Goal: Transaction & Acquisition: Purchase product/service

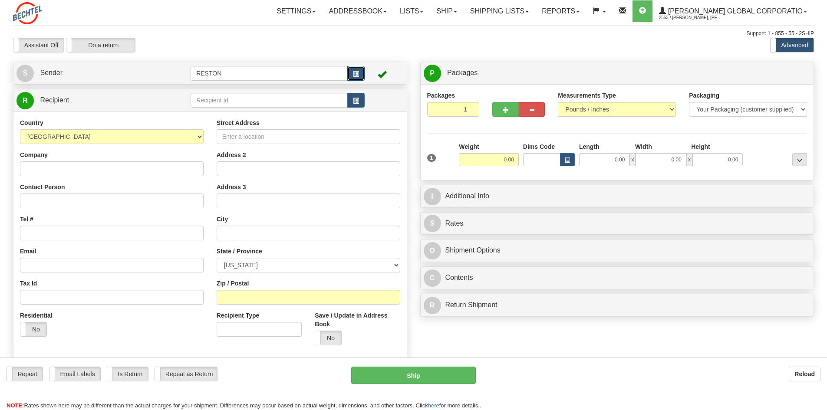
click at [354, 73] on span "button" at bounding box center [356, 74] width 6 height 6
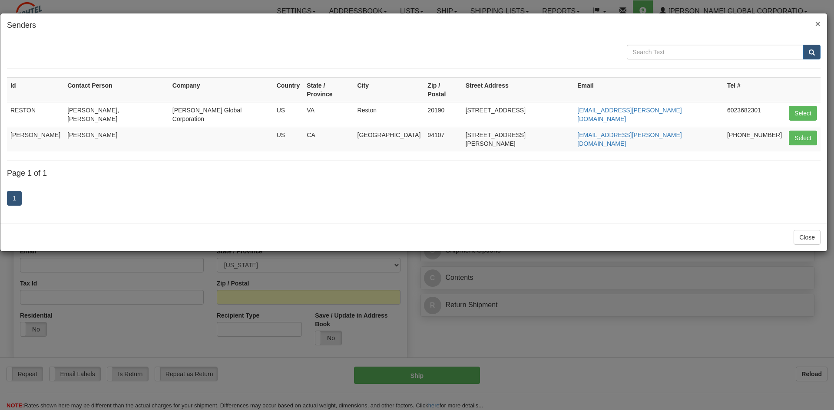
click at [818, 23] on span "×" at bounding box center [817, 24] width 5 height 10
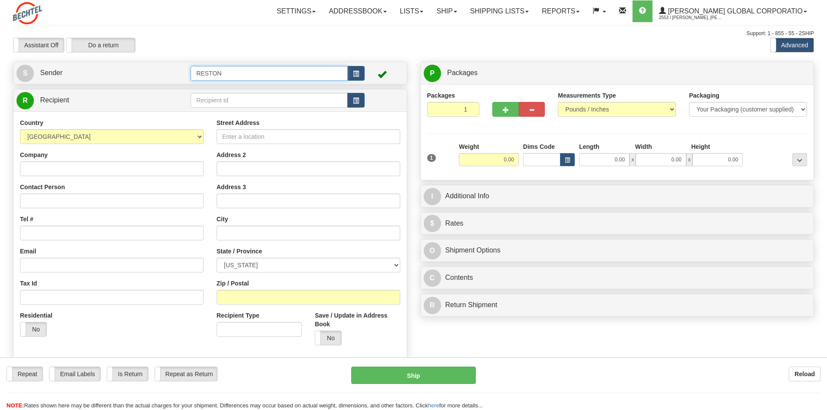
drag, startPoint x: 238, startPoint y: 74, endPoint x: 151, endPoint y: 71, distance: 87.3
click at [151, 71] on tr "S Sender RESTON" at bounding box center [209, 73] width 387 height 18
type input "Keith Hennessey"
click at [354, 73] on span "button" at bounding box center [356, 74] width 6 height 6
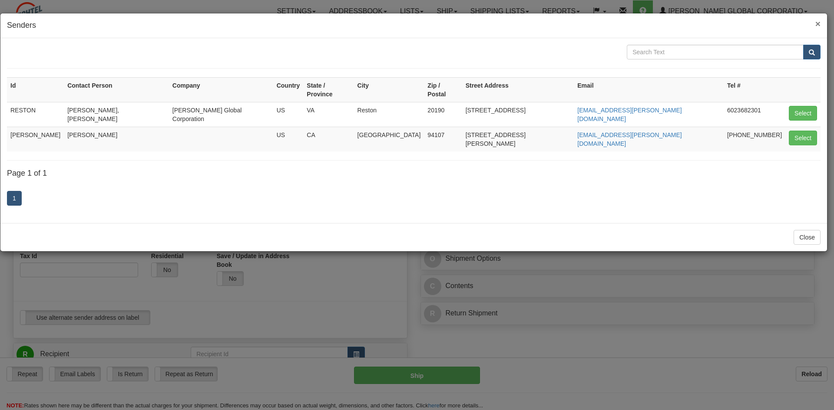
click at [818, 25] on span "×" at bounding box center [817, 24] width 5 height 10
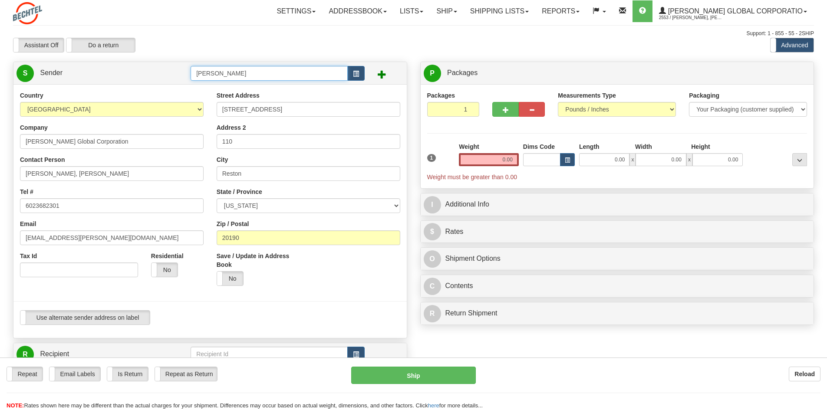
click at [254, 73] on input "Keith Hennessey" at bounding box center [269, 73] width 157 height 15
click at [353, 71] on span "button" at bounding box center [356, 74] width 6 height 6
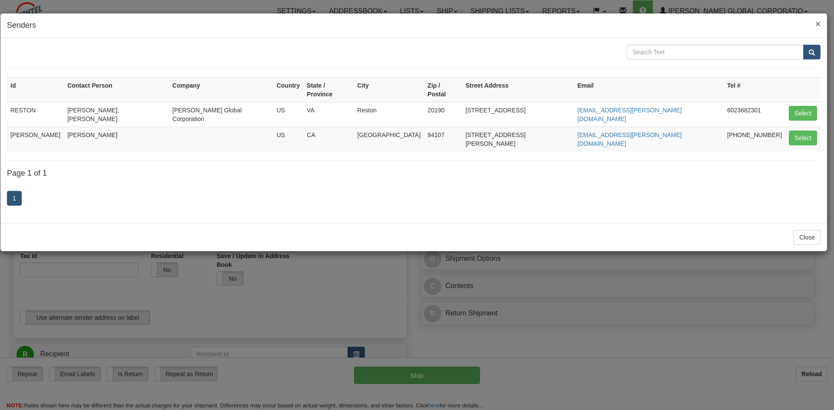
click at [818, 23] on span "×" at bounding box center [817, 24] width 5 height 10
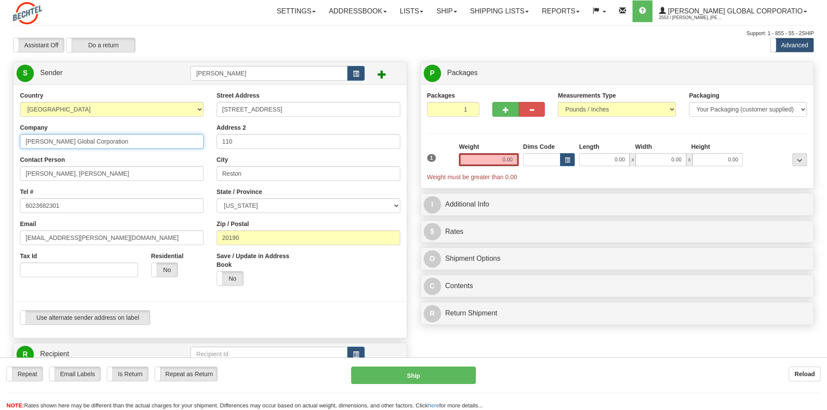
drag, startPoint x: 110, startPoint y: 141, endPoint x: 0, endPoint y: 142, distance: 110.3
click at [1, 142] on div "Toggle navigation Settings Shipping Preferences Fields Preferences New" at bounding box center [413, 358] width 827 height 716
type input "Bechtel Corporation"
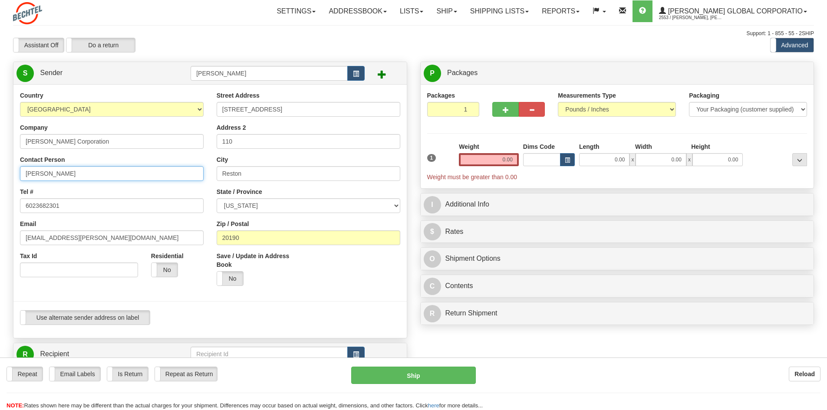
type input "Keith Hennessey"
paste input "+1 571 3926525"
type input "+1 571 3926525"
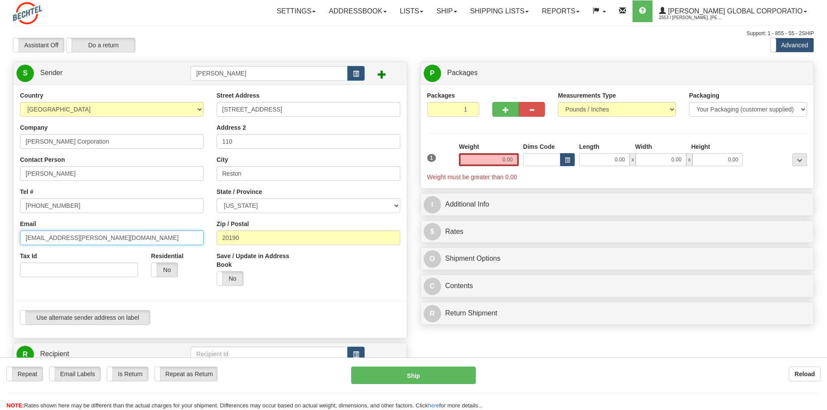
drag, startPoint x: 96, startPoint y: 238, endPoint x: 0, endPoint y: 232, distance: 96.6
click at [0, 233] on div "Toggle navigation Settings Shipping Preferences Fields Preferences New" at bounding box center [413, 358] width 827 height 716
paste input "khenness"
type input "khenness@bechtel.com"
click at [262, 113] on input "12011 Sunset Hills Rd" at bounding box center [309, 109] width 184 height 15
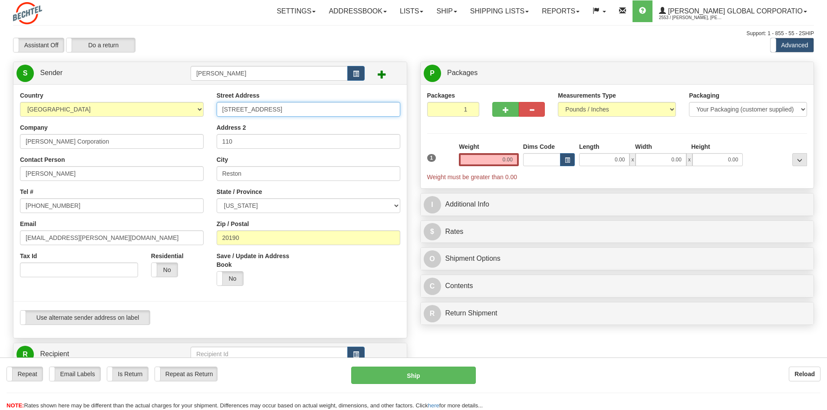
click at [276, 112] on input "12011 Sunset Hills Rd" at bounding box center [309, 109] width 184 height 15
type input "2200 Pennsylvania Ave, NW"
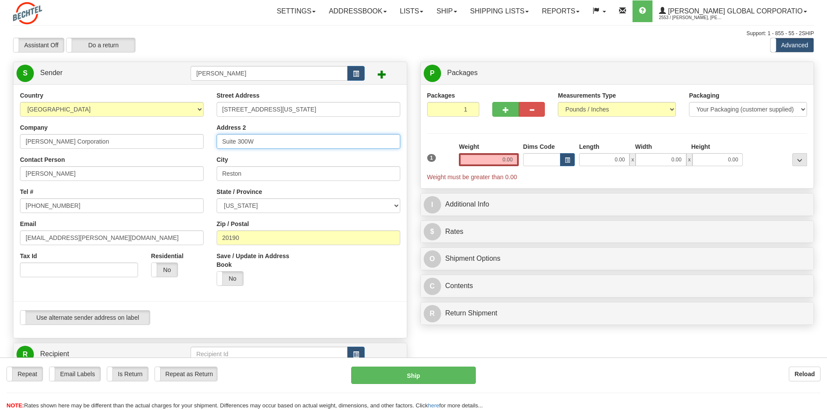
type input "Suite 300W"
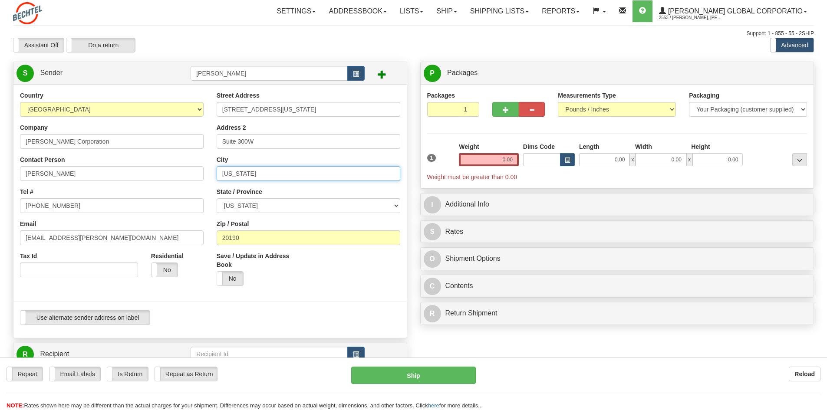
type input "Washington"
select select "DC"
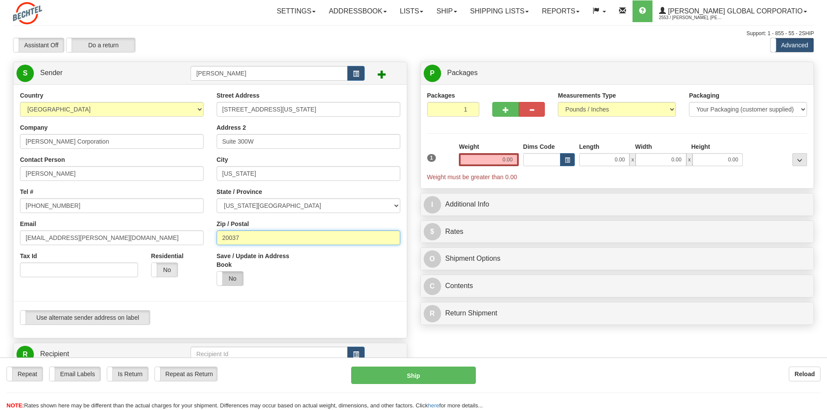
type input "20037"
click at [230, 277] on label "No" at bounding box center [230, 279] width 26 height 14
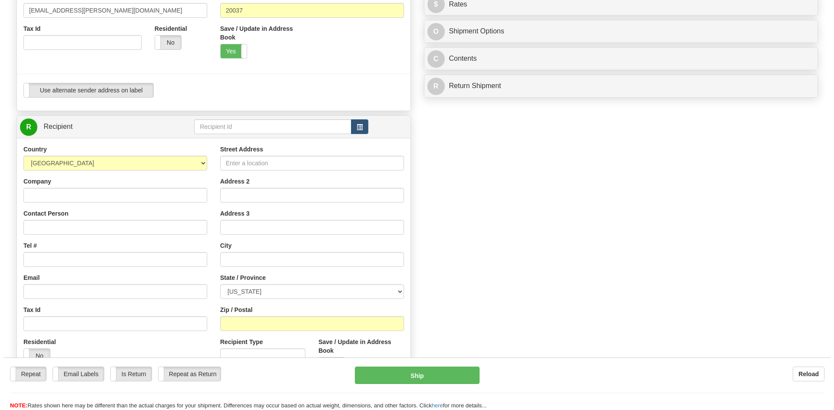
scroll to position [261, 0]
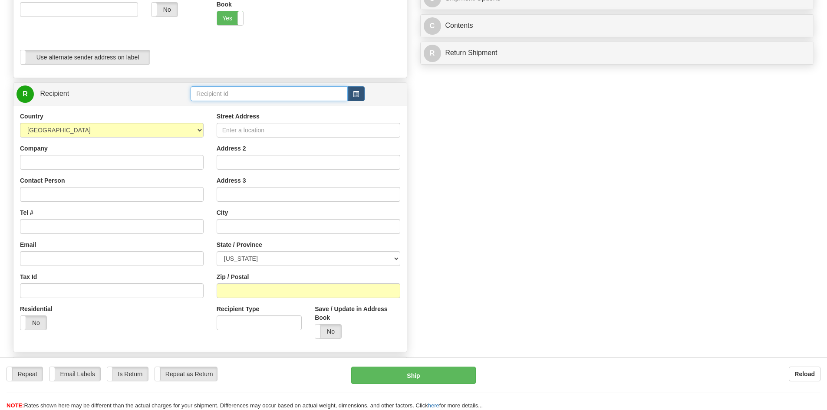
click at [249, 92] on input "text" at bounding box center [269, 93] width 157 height 15
type input "Susan Schwegman"
click at [356, 92] on span "button" at bounding box center [356, 95] width 6 height 6
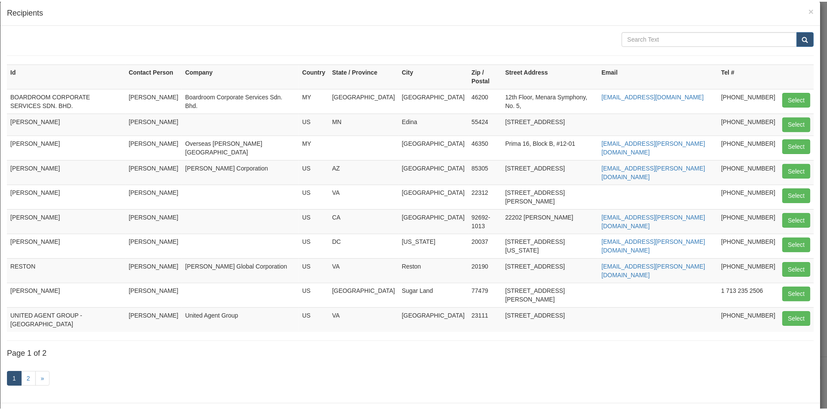
scroll to position [0, 0]
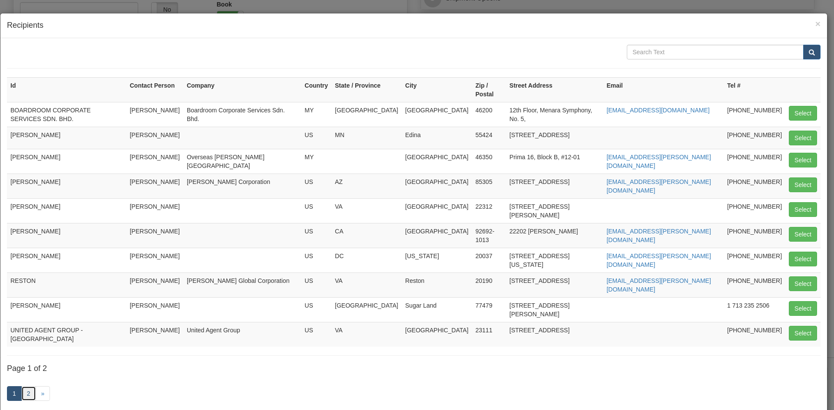
click at [33, 386] on link "2" at bounding box center [28, 393] width 15 height 15
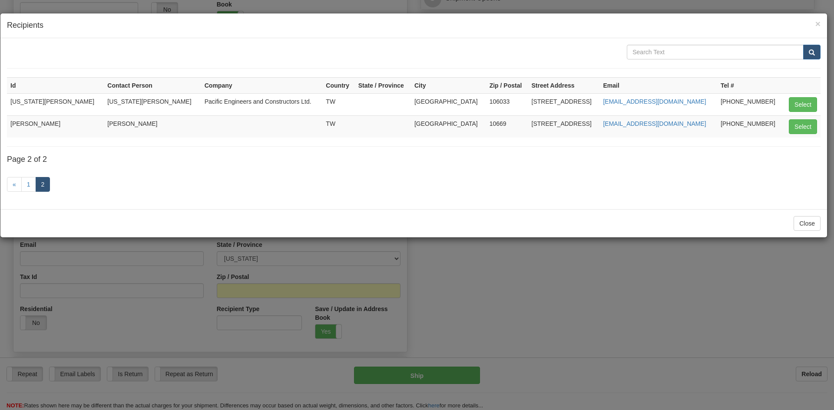
click at [30, 193] on div "« 1 2" at bounding box center [413, 185] width 813 height 34
click at [26, 182] on link "1" at bounding box center [28, 184] width 15 height 15
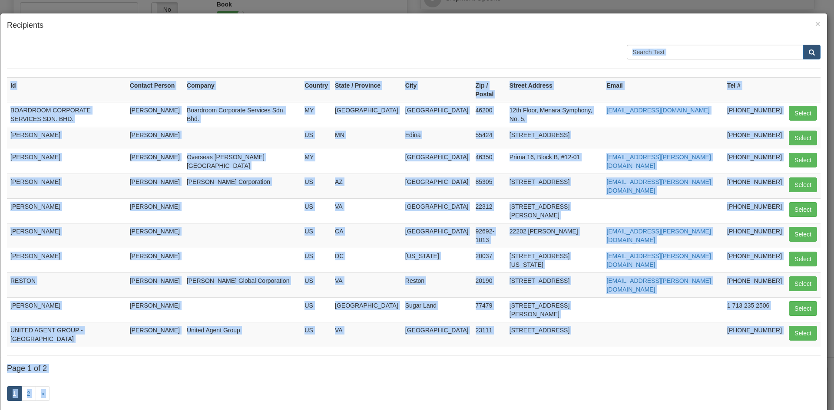
click at [128, 351] on div "Id Contact Person Company Country State / Province City Zip / Postal Street Add…" at bounding box center [413, 228] width 813 height 367
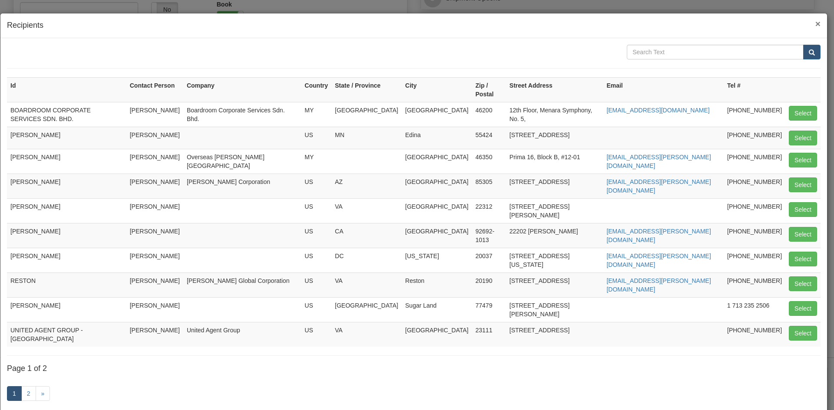
click at [815, 24] on span "×" at bounding box center [817, 24] width 5 height 10
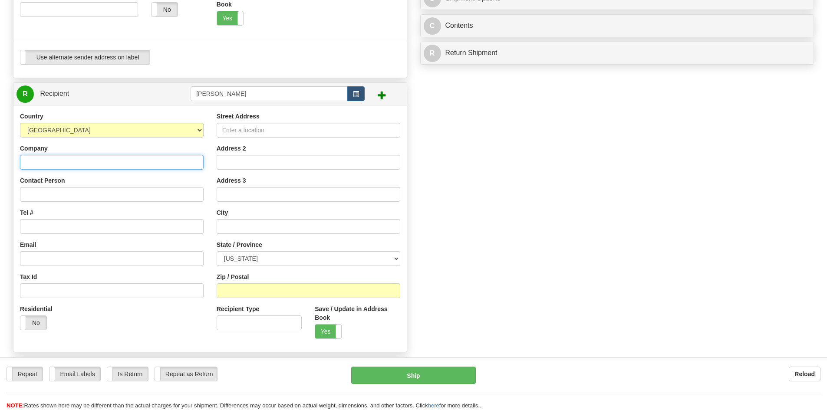
click at [55, 165] on input "Company" at bounding box center [112, 162] width 184 height 15
click at [37, 193] on input "Contact Person" at bounding box center [112, 194] width 184 height 15
type input "Susan Schwegman"
click at [63, 224] on input "Tel #" at bounding box center [112, 226] width 184 height 15
paste input "khenness@bechtel.com"
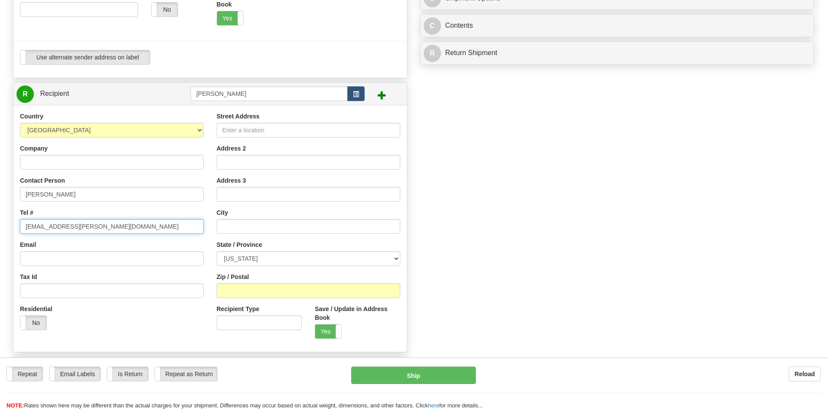
type input "khenness@bechtel.com"
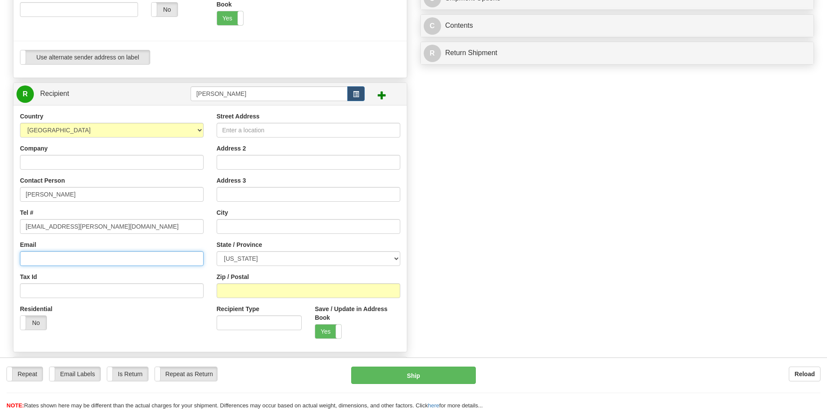
click at [78, 257] on input "Email" at bounding box center [112, 258] width 184 height 15
paste input "sschwegm@bechtel.com"
type input "sschwegm@bechtel.com"
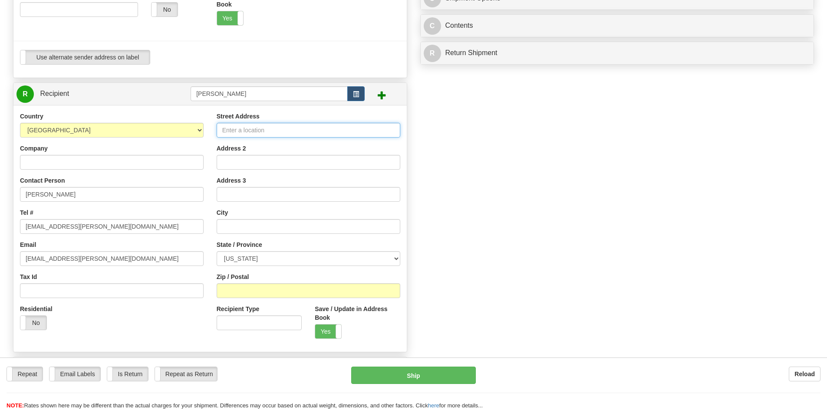
click at [262, 131] on input "Street Address" at bounding box center [309, 130] width 184 height 15
click at [269, 128] on input "Street Address" at bounding box center [309, 130] width 184 height 15
paste input "355 Bryant Street"
type input "355 Bryant Street"
click at [246, 165] on input "Address 2" at bounding box center [309, 162] width 184 height 15
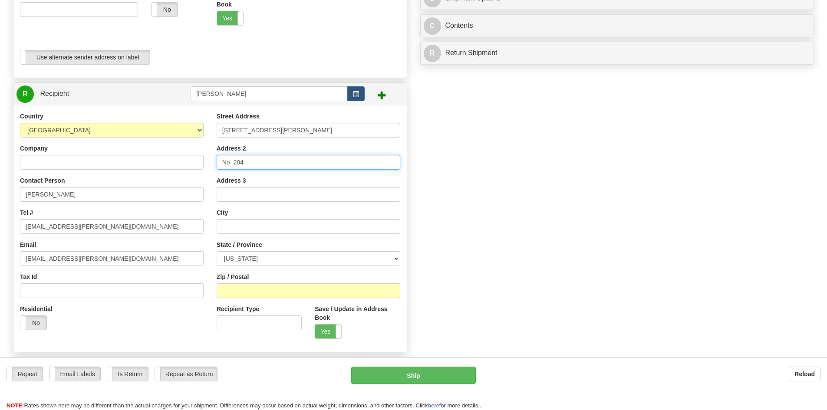
type input "No. 204"
click at [232, 226] on input "text" at bounding box center [309, 226] width 184 height 15
type input "San Francisco"
select select "CA"
type input "94107"
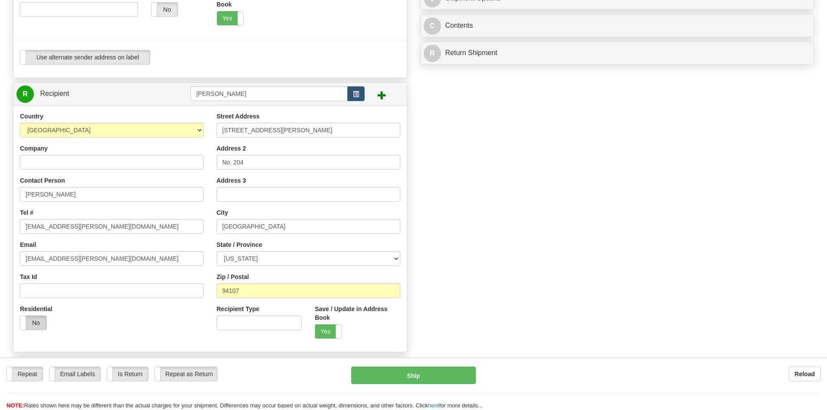
click at [34, 323] on label "No" at bounding box center [33, 323] width 26 height 14
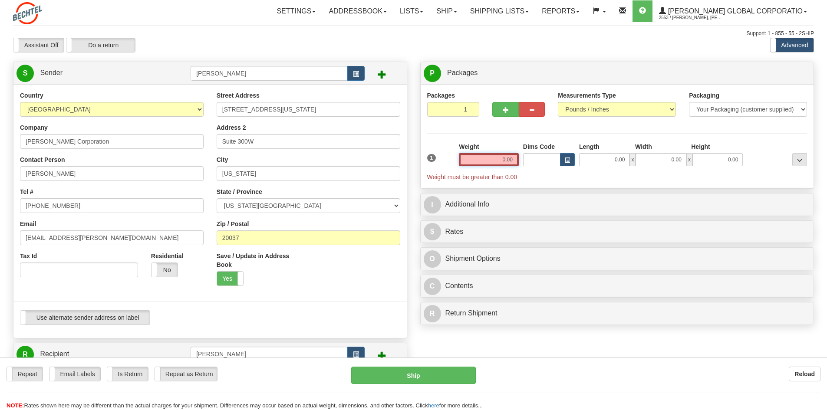
click at [509, 160] on input "0.00" at bounding box center [489, 159] width 60 height 13
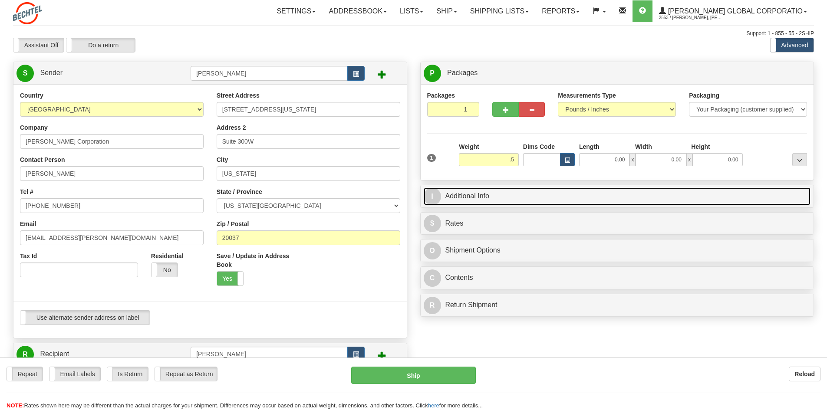
type input "0.50"
click at [475, 199] on link "I Additional Info" at bounding box center [617, 197] width 387 height 18
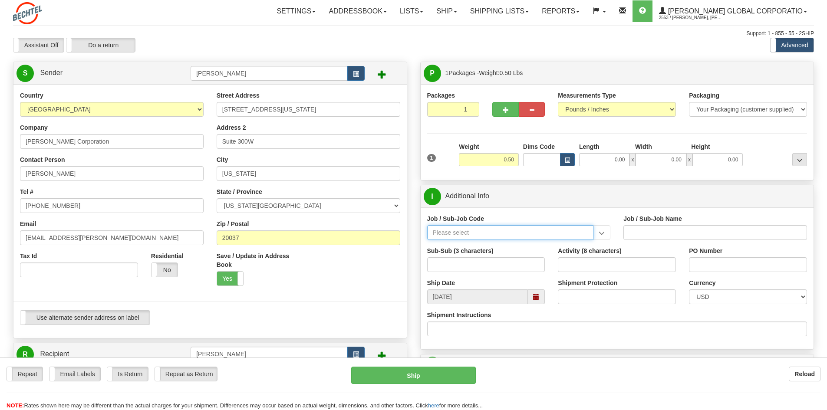
click at [487, 236] on input "Job / Sub-Job Code" at bounding box center [510, 232] width 167 height 15
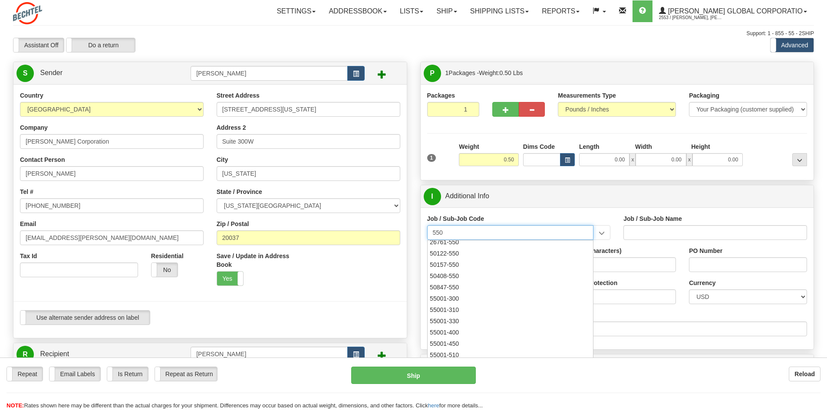
scroll to position [217, 0]
click at [465, 352] on div "55001-550" at bounding box center [508, 357] width 158 height 10
type input "55001-550"
type input "LEGAL - CORPORATE GROUP"
type input "55001-550"
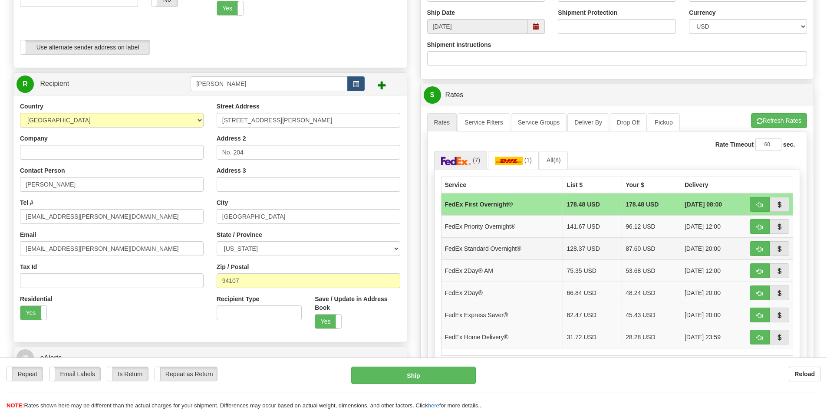
scroll to position [304, 0]
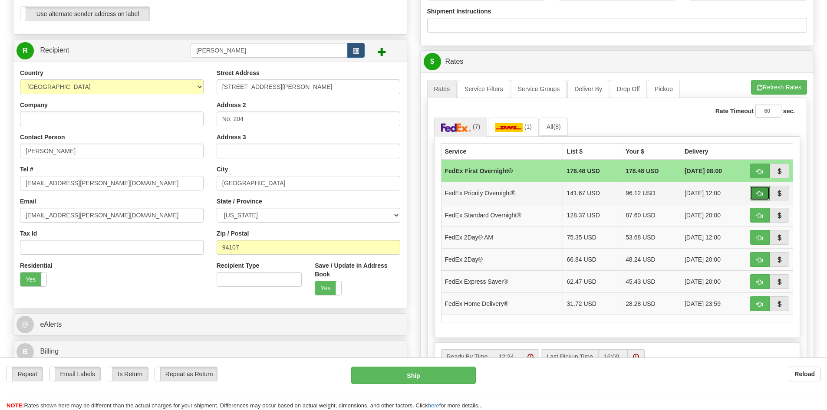
click at [760, 193] on span "button" at bounding box center [760, 194] width 6 height 6
type input "01"
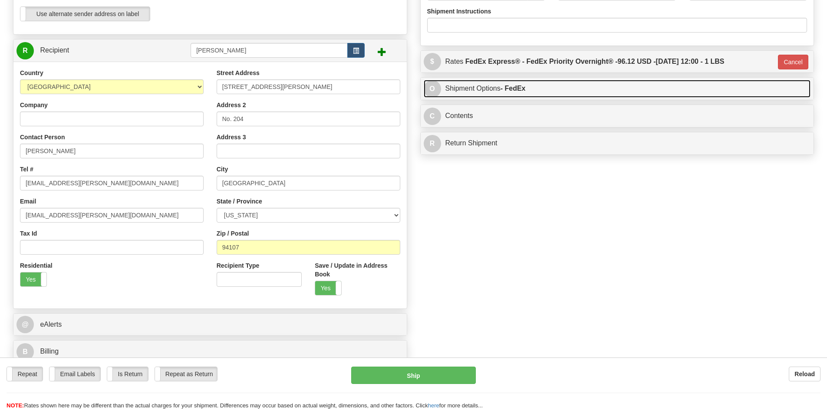
click at [480, 89] on link "O Shipment Options - FedEx" at bounding box center [617, 89] width 387 height 18
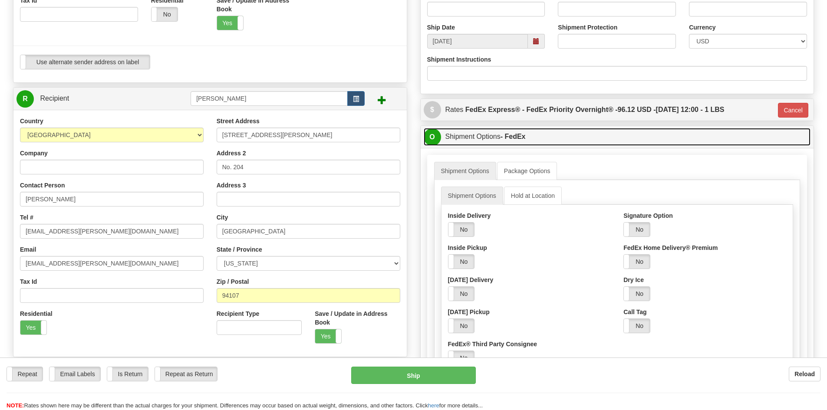
scroll to position [43, 0]
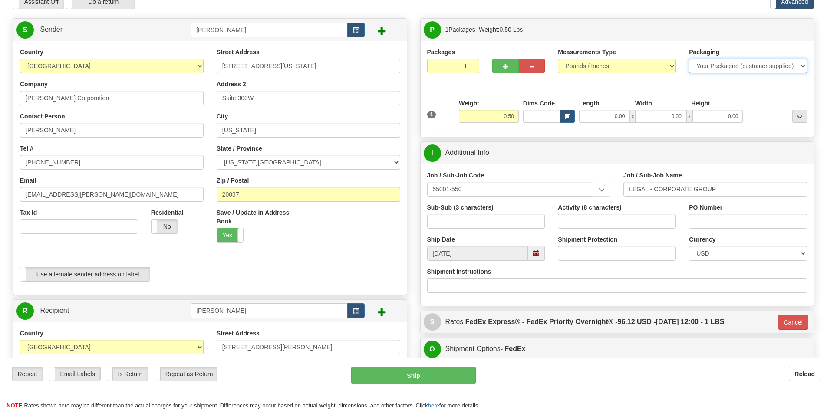
click at [782, 64] on select "Your Packaging (customer supplied) Envelope (carrier supplied) Pack (carrier su…" at bounding box center [748, 66] width 118 height 15
select select "2"
click at [689, 59] on select "Your Packaging (customer supplied) Envelope (carrier supplied) Pack (carrier su…" at bounding box center [748, 66] width 118 height 15
type input "01"
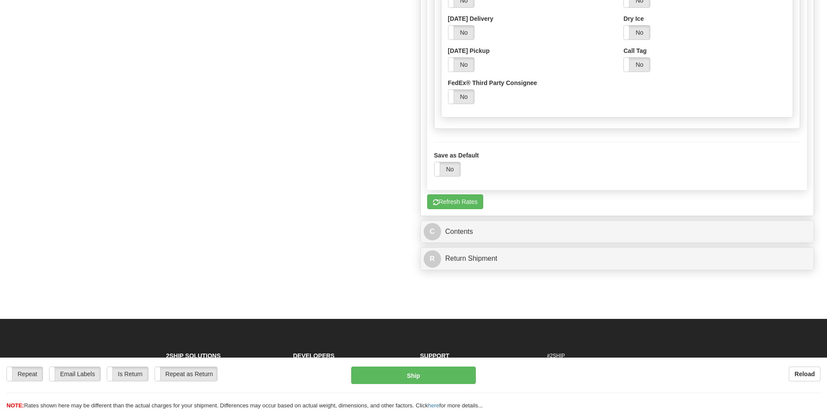
scroll to position [738, 0]
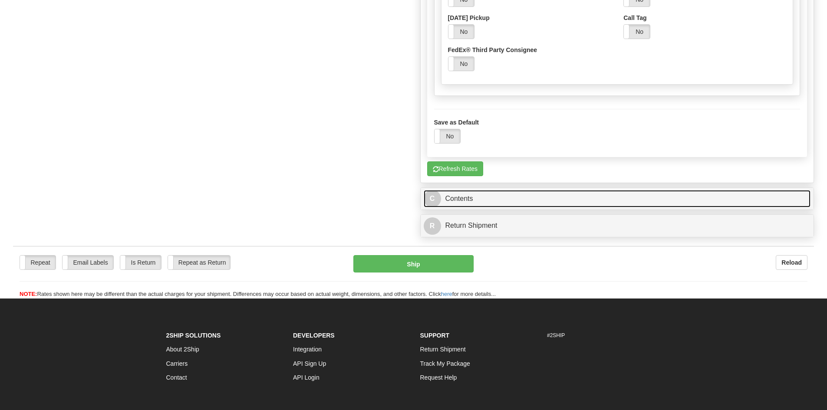
click at [484, 200] on link "C Contents" at bounding box center [617, 199] width 387 height 18
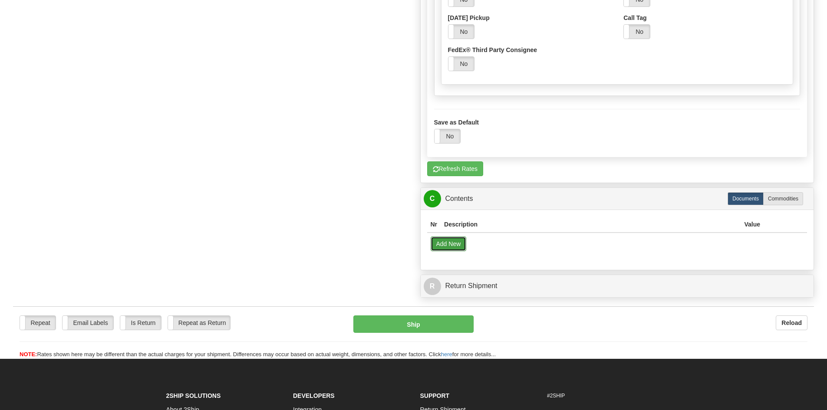
click at [449, 244] on button "Add New" at bounding box center [449, 244] width 36 height 15
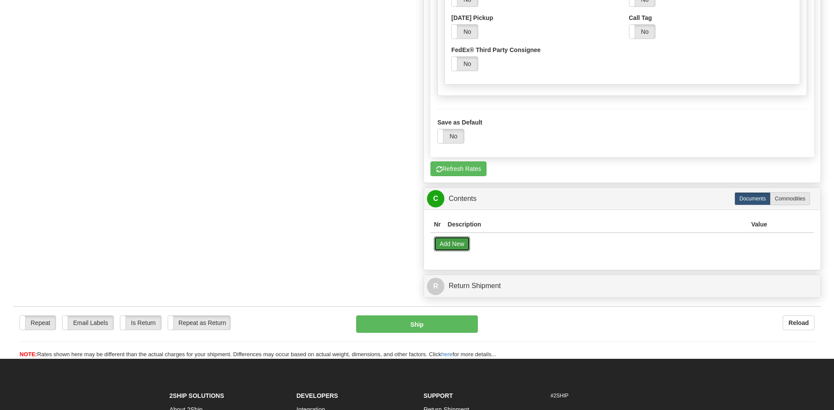
select select "US"
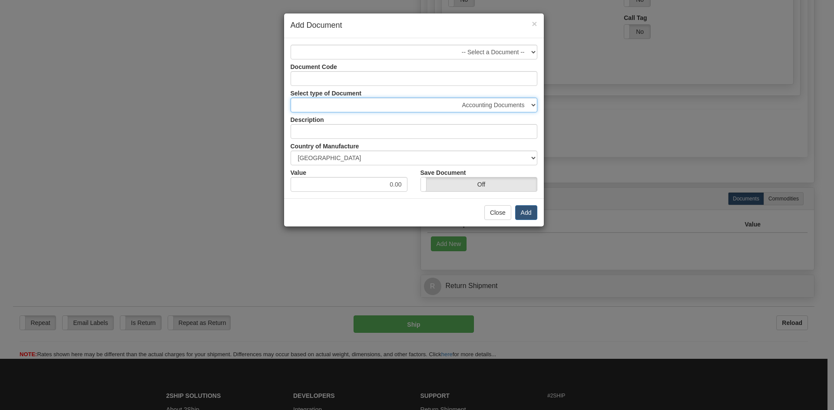
click at [497, 102] on select "Accounting Documents Analysis Reports Applications (Completed) Bank Statements …" at bounding box center [413, 105] width 247 height 15
select select "31"
click at [290, 98] on select "Accounting Documents Analysis Reports Applications (Completed) Bank Statements …" at bounding box center [413, 105] width 247 height 15
type input "Legal Documents"
click at [526, 211] on button "Add" at bounding box center [526, 212] width 22 height 15
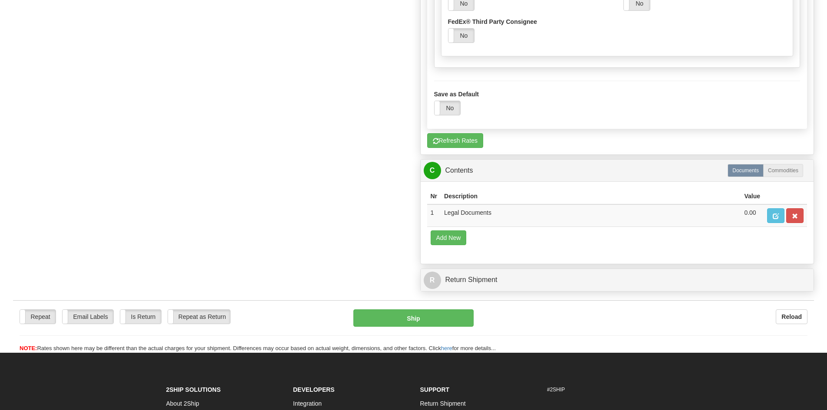
scroll to position [825, 0]
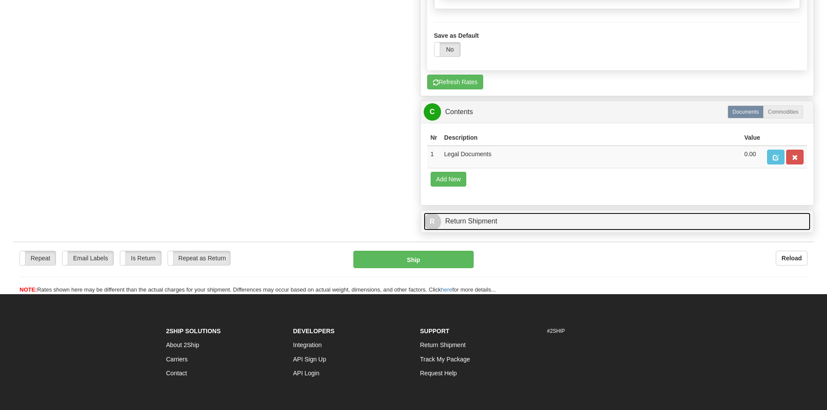
click at [451, 218] on link "R Return Shipment" at bounding box center [617, 222] width 387 height 18
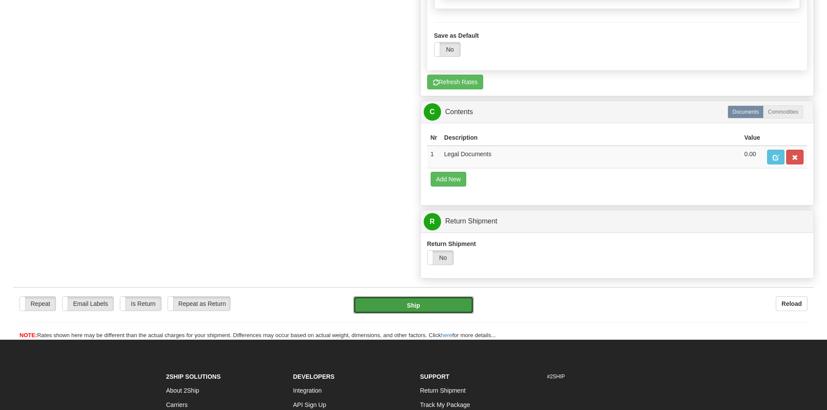
click at [412, 305] on button "Ship" at bounding box center [413, 305] width 120 height 17
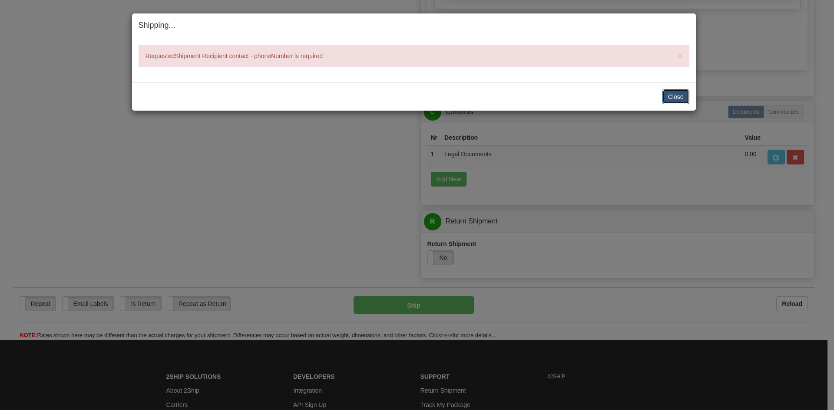
click at [671, 97] on button "Close" at bounding box center [675, 96] width 27 height 15
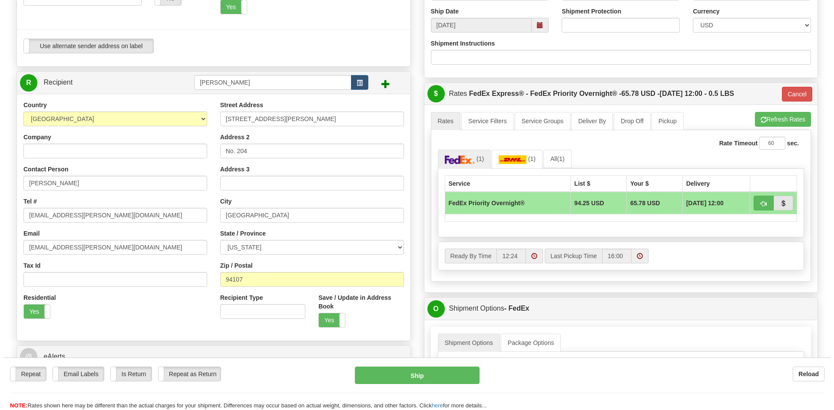
scroll to position [261, 0]
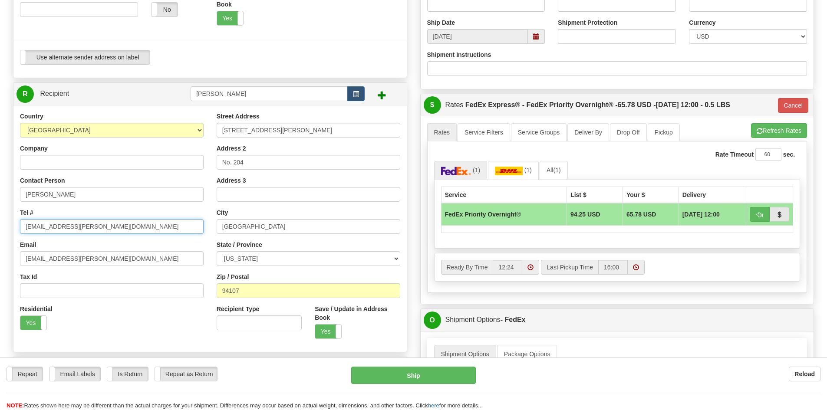
click at [46, 226] on input "khenness@bechtel.com" at bounding box center [112, 226] width 184 height 15
click at [53, 225] on input "Tel #" at bounding box center [112, 226] width 184 height 15
paste input "+15715217030"
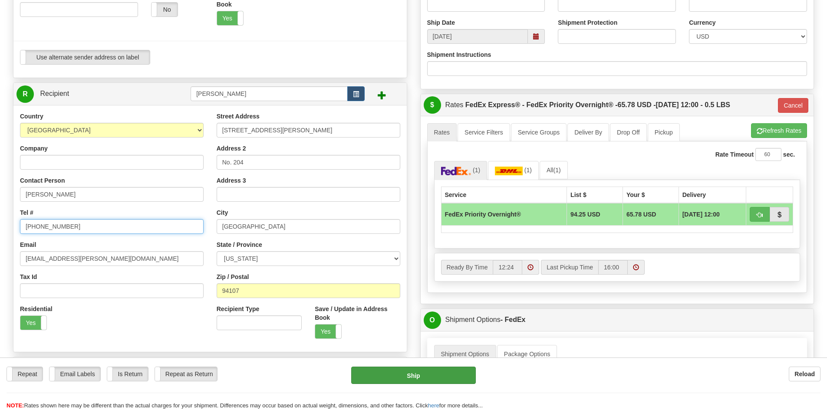
type input "+15715217030"
click at [422, 377] on button "Ship" at bounding box center [413, 375] width 125 height 17
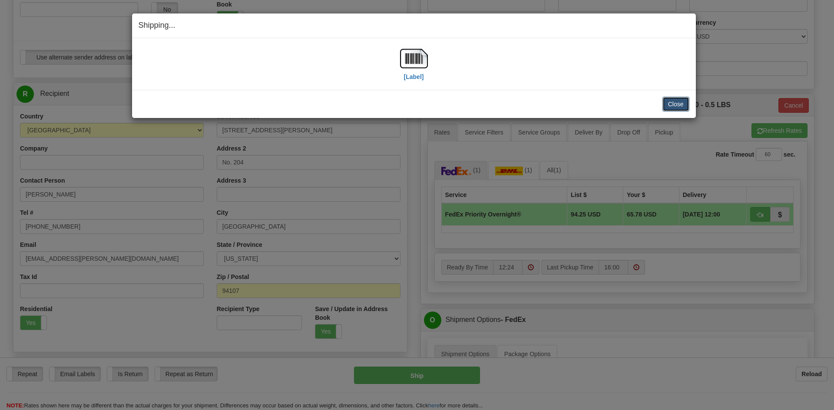
click at [677, 105] on button "Close" at bounding box center [675, 104] width 27 height 15
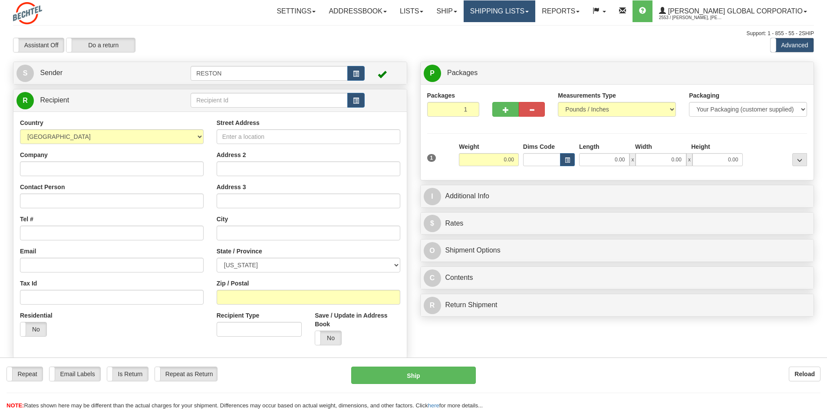
click at [529, 12] on span at bounding box center [526, 12] width 3 height 2
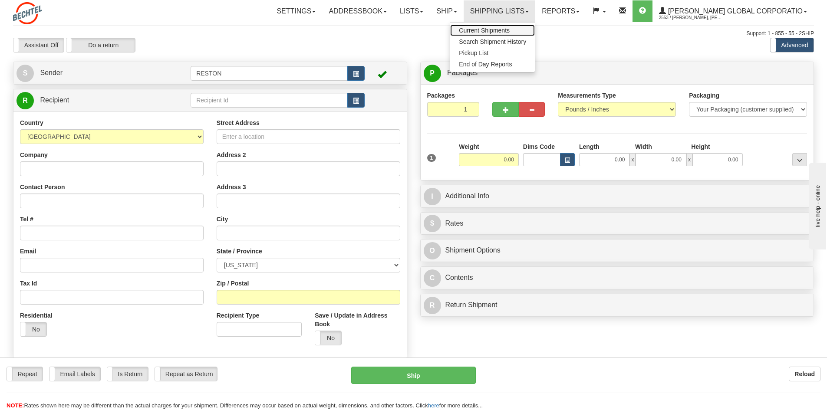
click at [510, 30] on span "Current Shipments" at bounding box center [484, 30] width 51 height 7
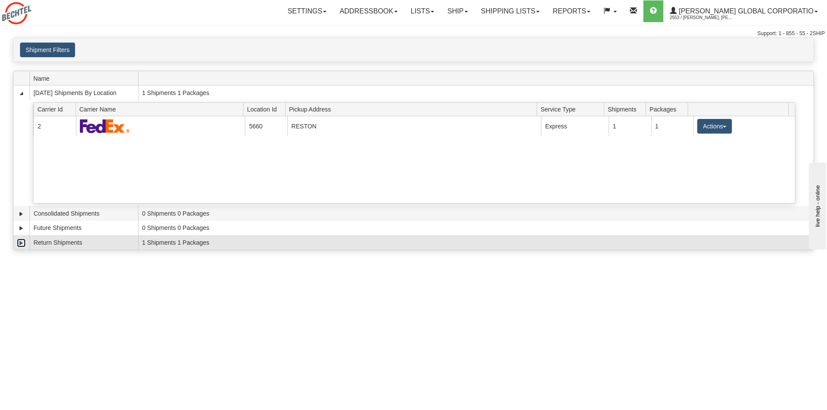
click at [20, 244] on link "Expand" at bounding box center [21, 243] width 9 height 9
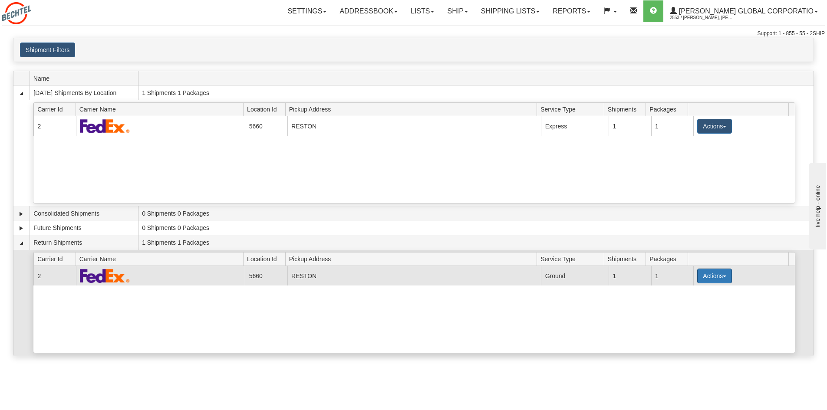
click at [723, 276] on span "button" at bounding box center [724, 277] width 3 height 2
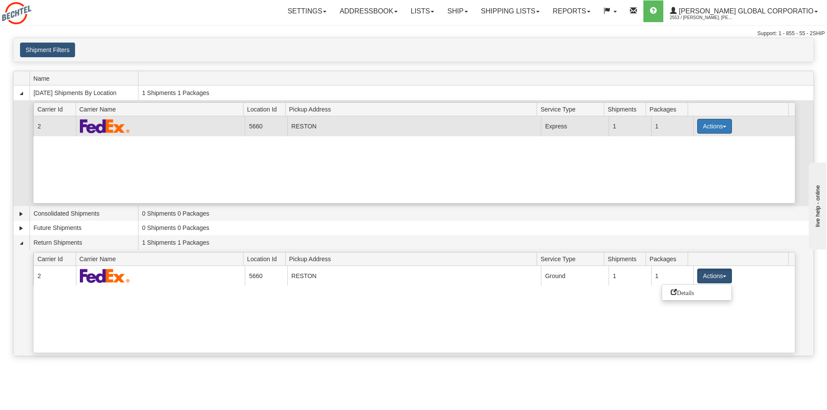
click at [723, 125] on button "Actions" at bounding box center [714, 126] width 35 height 15
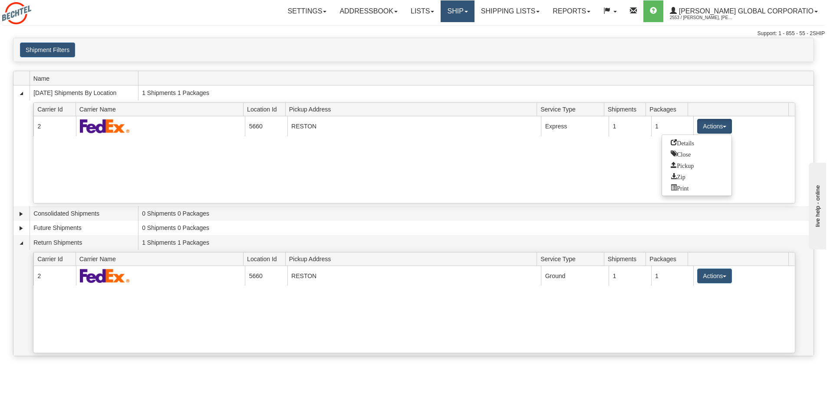
click at [474, 12] on link "Ship" at bounding box center [457, 11] width 33 height 22
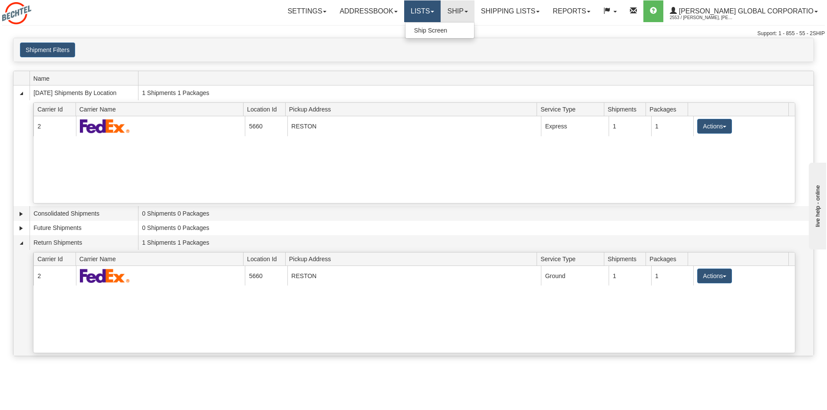
click at [434, 11] on span at bounding box center [432, 12] width 3 height 2
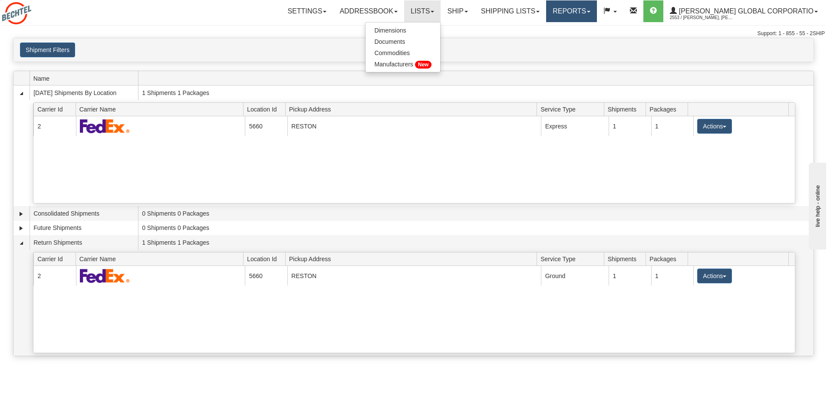
click at [597, 11] on link "Reports" at bounding box center [571, 11] width 51 height 22
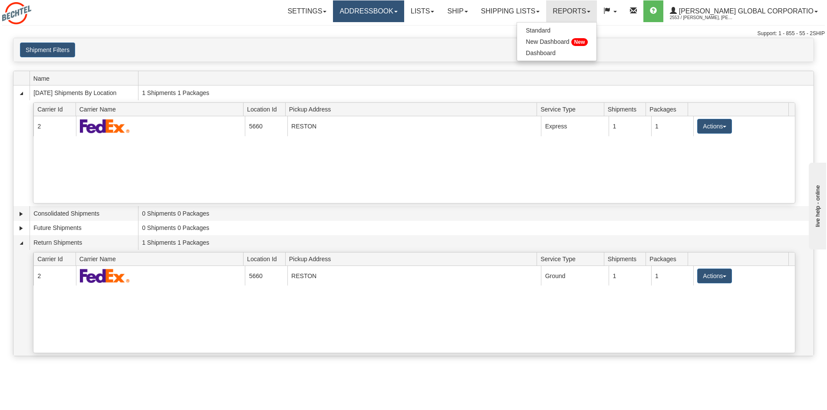
click at [397, 10] on link "Addressbook" at bounding box center [368, 11] width 71 height 22
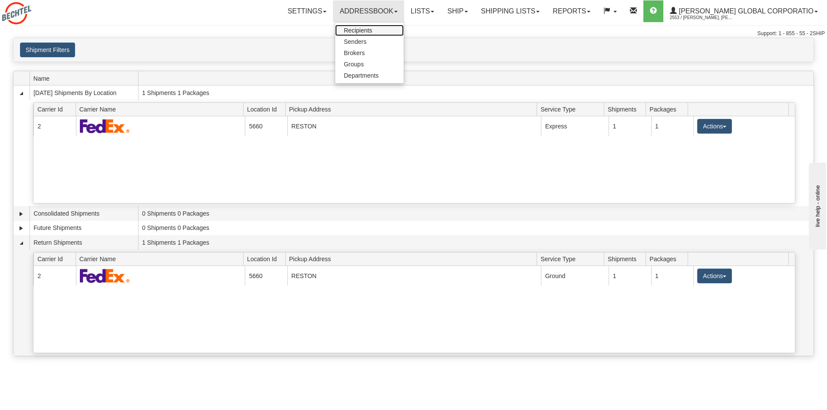
click at [372, 29] on span "Recipients" at bounding box center [358, 30] width 28 height 7
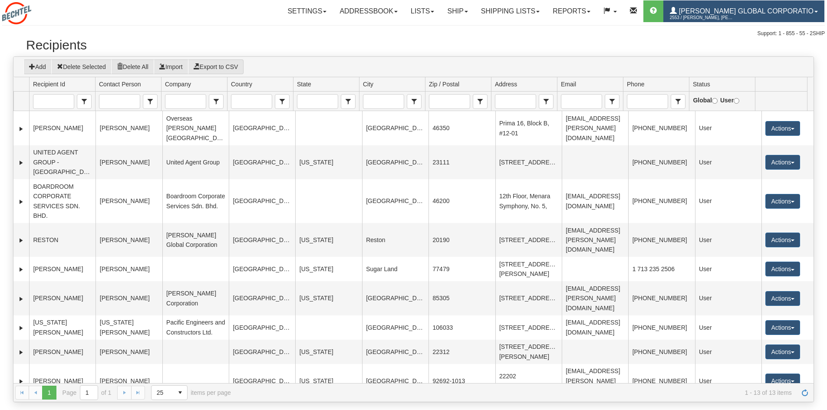
click at [725, 12] on span "[PERSON_NAME] Global Corporatio" at bounding box center [745, 10] width 137 height 7
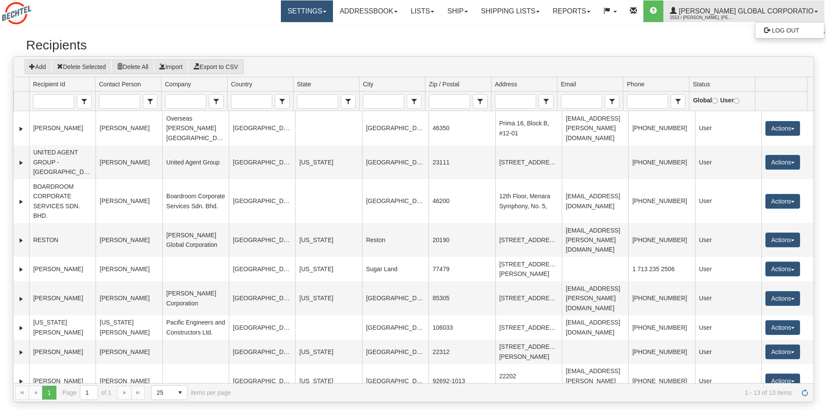
click at [326, 11] on link "Settings" at bounding box center [307, 11] width 52 height 22
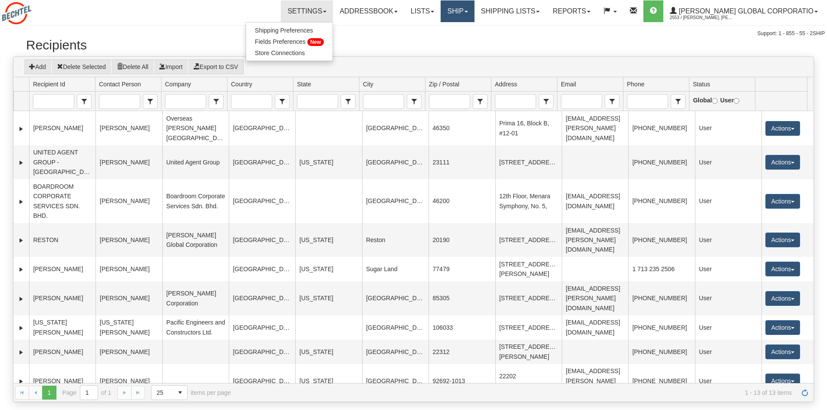
click at [474, 15] on link "Ship" at bounding box center [457, 11] width 33 height 22
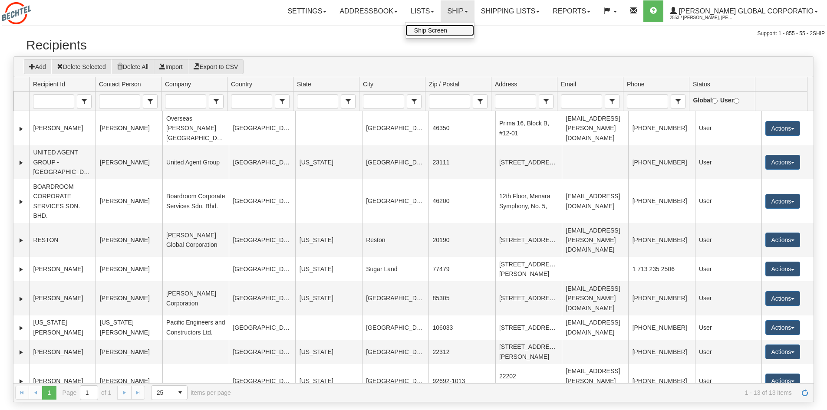
click at [447, 30] on span "Ship Screen" at bounding box center [430, 30] width 33 height 7
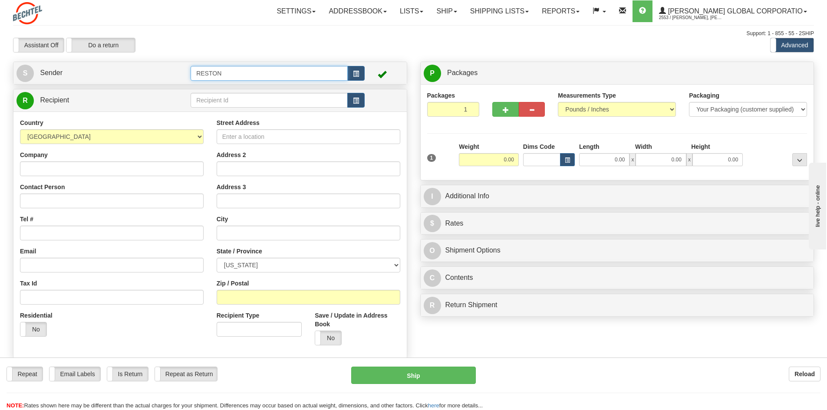
click at [228, 78] on input "RESTON" at bounding box center [269, 73] width 157 height 15
click at [358, 74] on span "button" at bounding box center [356, 74] width 6 height 6
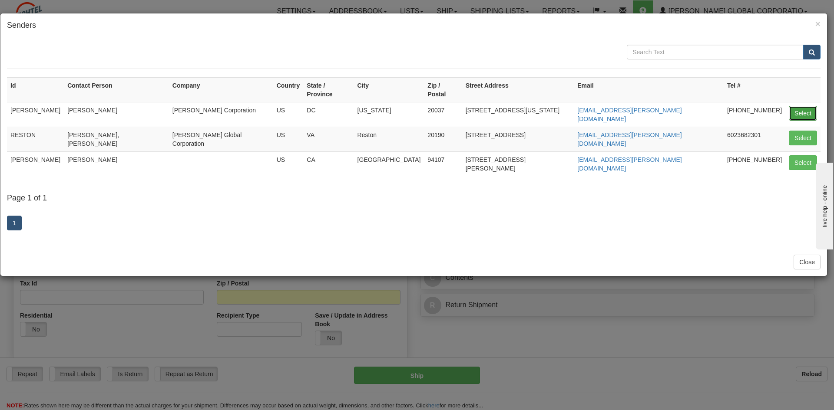
click at [804, 106] on button "Select" at bounding box center [803, 113] width 28 height 15
type input "KEITH HENNESSEY"
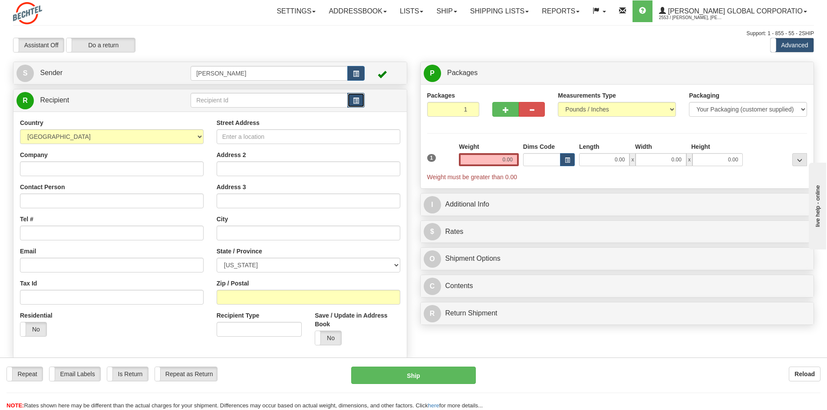
click at [356, 100] on span "button" at bounding box center [356, 101] width 6 height 6
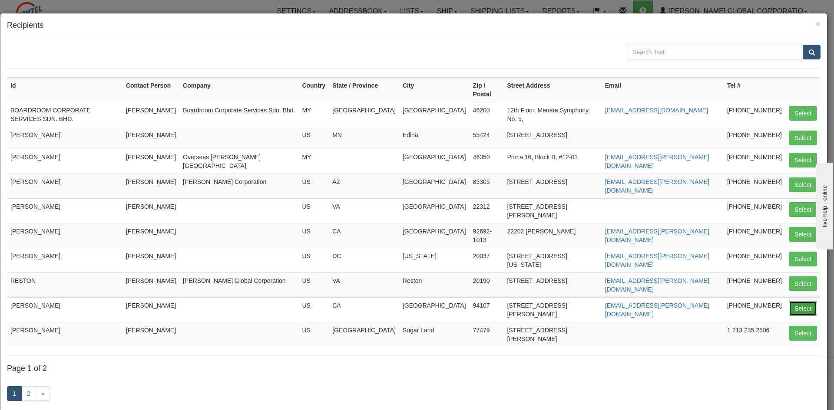
click at [802, 303] on button "Select" at bounding box center [803, 308] width 28 height 15
type input "SUSAN SCHWEGMAN"
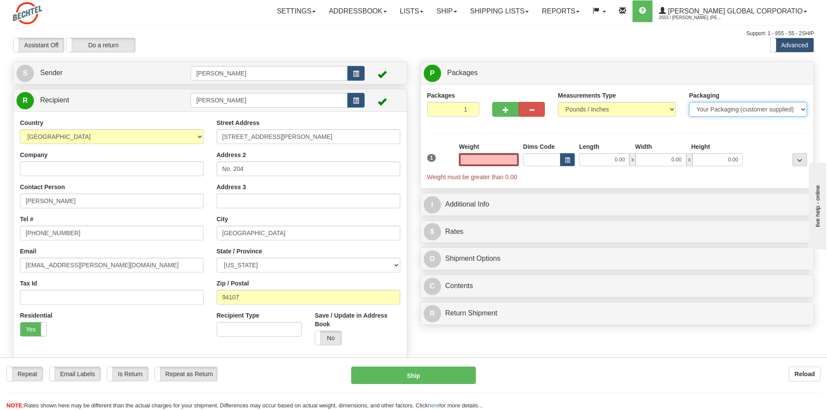
type input "0.00"
click at [740, 107] on select "Your Packaging (customer supplied) Envelope (carrier supplied) Pack (carrier su…" at bounding box center [748, 109] width 118 height 15
select select "2"
click at [689, 102] on select "Your Packaging (customer supplied) Envelope (carrier supplied) Pack (carrier su…" at bounding box center [748, 109] width 118 height 15
click at [485, 158] on input "0.00" at bounding box center [489, 159] width 60 height 13
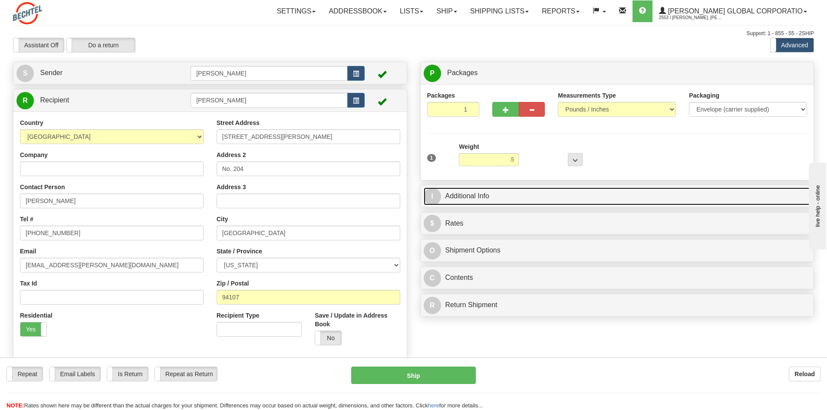
type input "0.50"
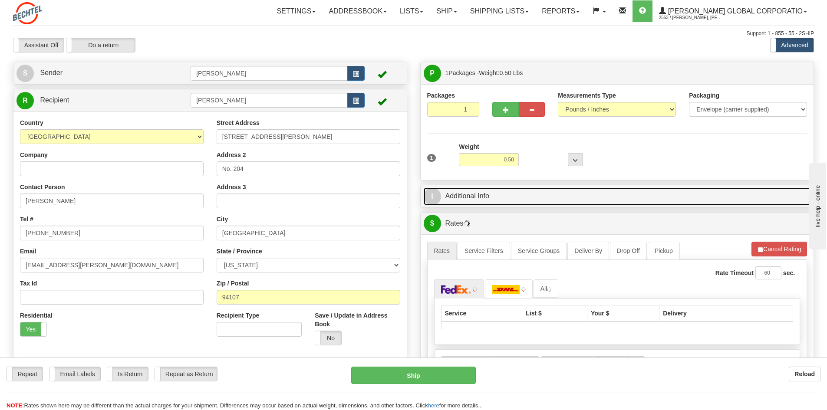
click at [460, 195] on link "I Additional Info" at bounding box center [617, 197] width 387 height 18
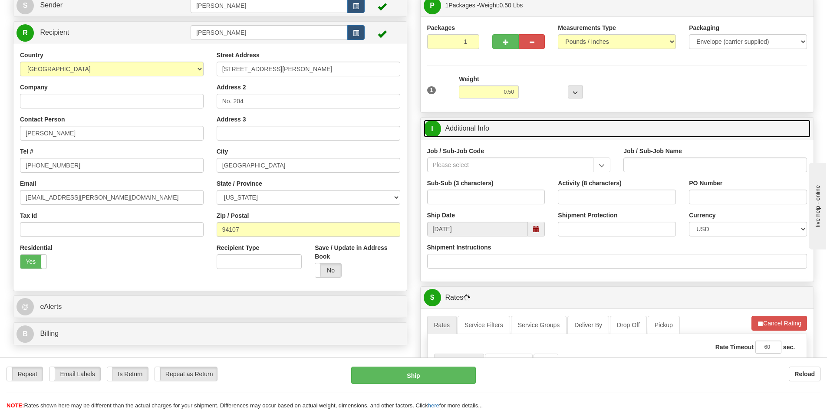
scroll to position [87, 0]
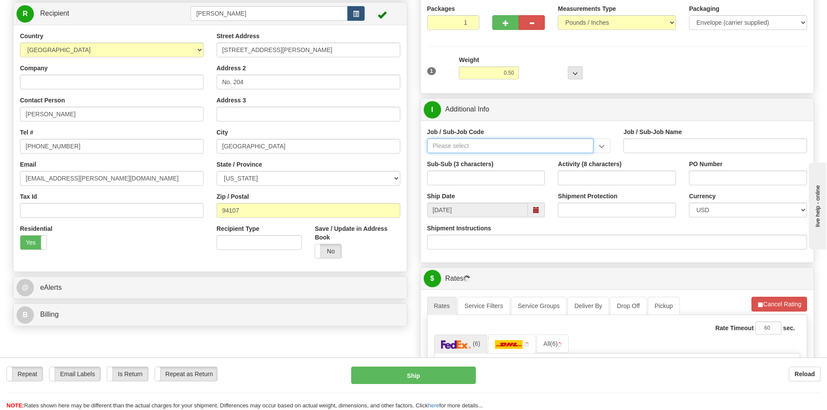
click at [470, 145] on input "Job / Sub-Job Code" at bounding box center [510, 146] width 167 height 15
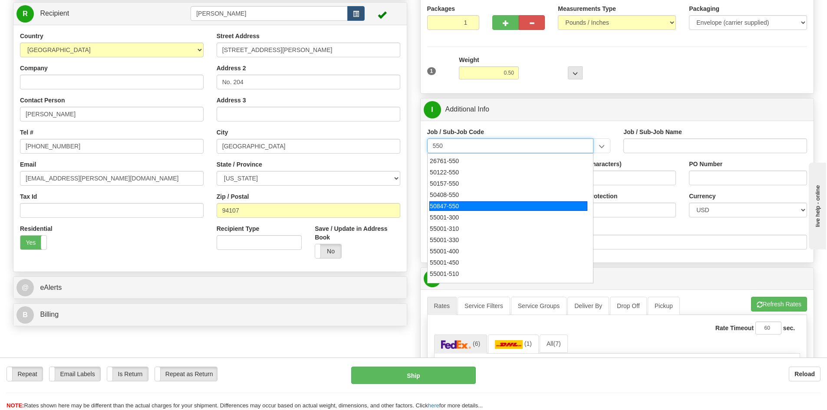
scroll to position [217, 0]
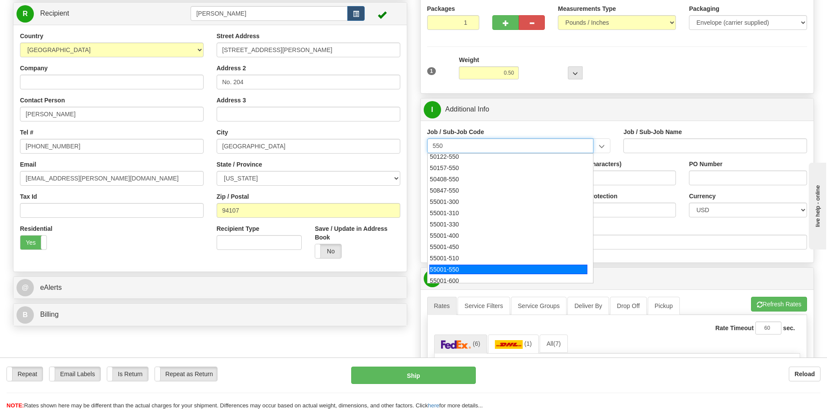
click at [451, 268] on div "55001-550" at bounding box center [508, 270] width 158 height 10
type input "55001-550"
type input "LEGAL - CORPORATE GROUP"
type input "55001-550"
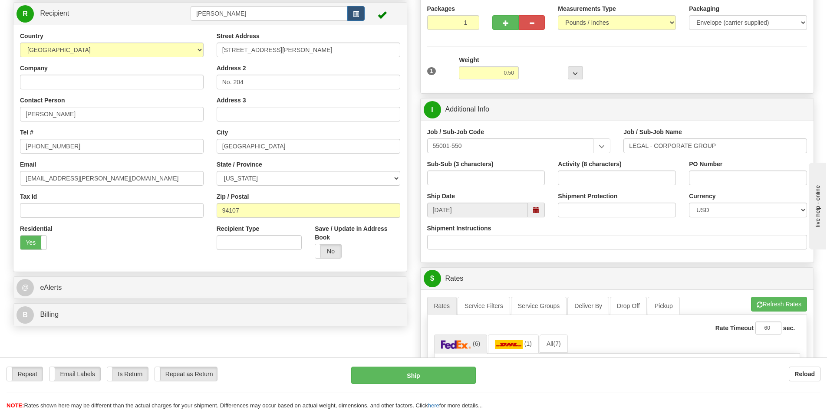
click at [538, 208] on span at bounding box center [536, 210] width 6 height 6
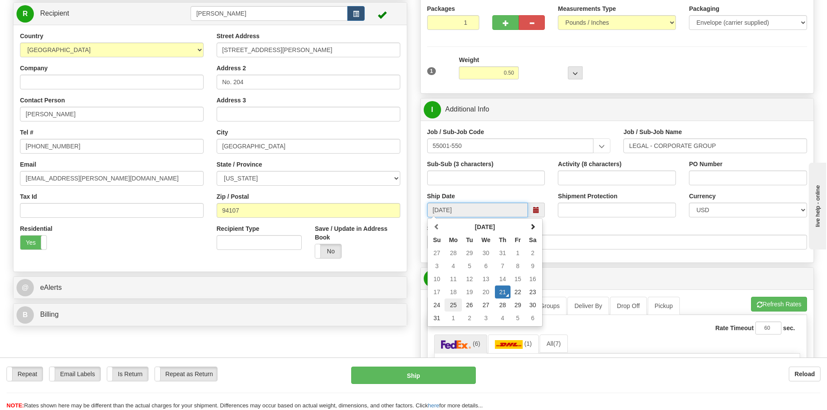
click at [457, 305] on td "25" at bounding box center [453, 305] width 17 height 13
type input "08/25/2025"
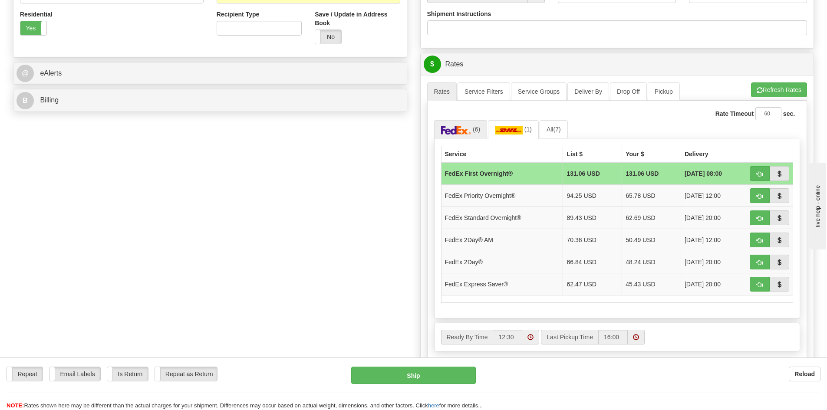
scroll to position [304, 0]
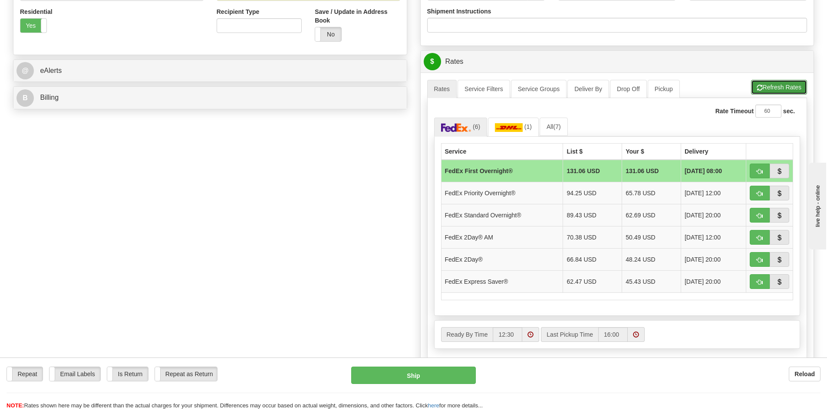
click at [787, 87] on button "Refresh Rates" at bounding box center [779, 87] width 56 height 15
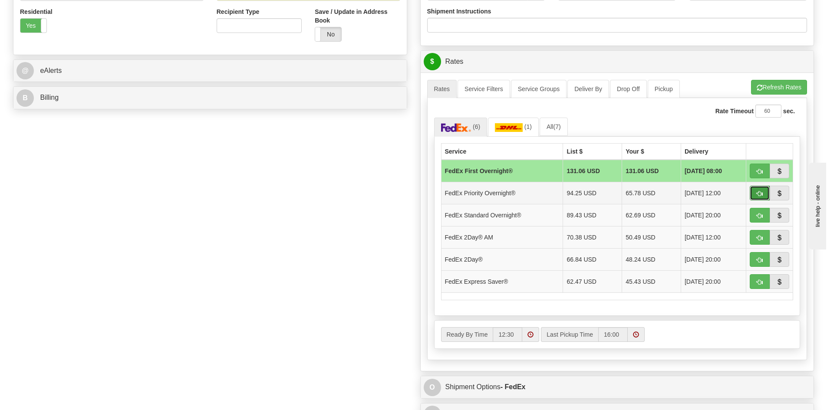
click at [759, 191] on span "button" at bounding box center [760, 194] width 6 height 6
type input "01"
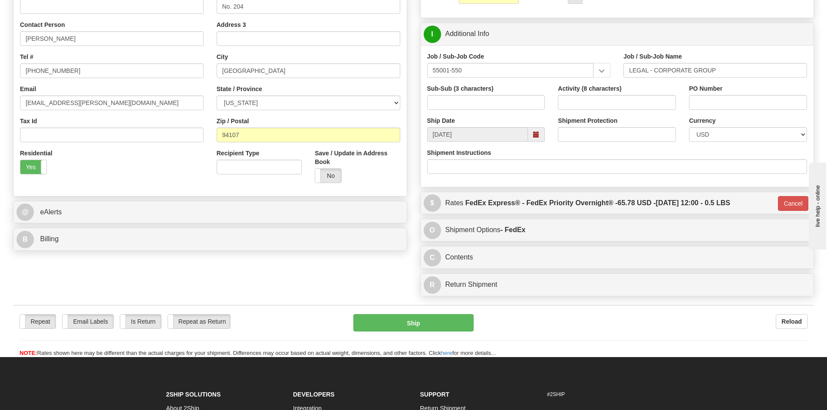
scroll to position [159, 0]
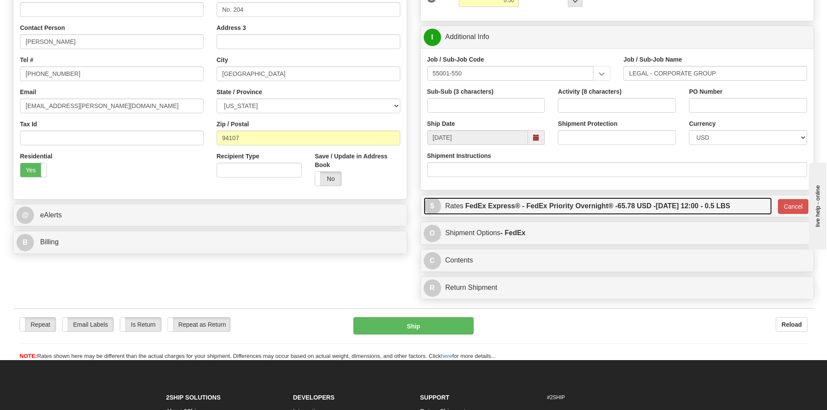
click at [470, 207] on label "FedEx Express® - FedEx Priority Overnight® - 65.78 USD - 08/26/2025 12:00 - 0.5…" at bounding box center [597, 206] width 265 height 17
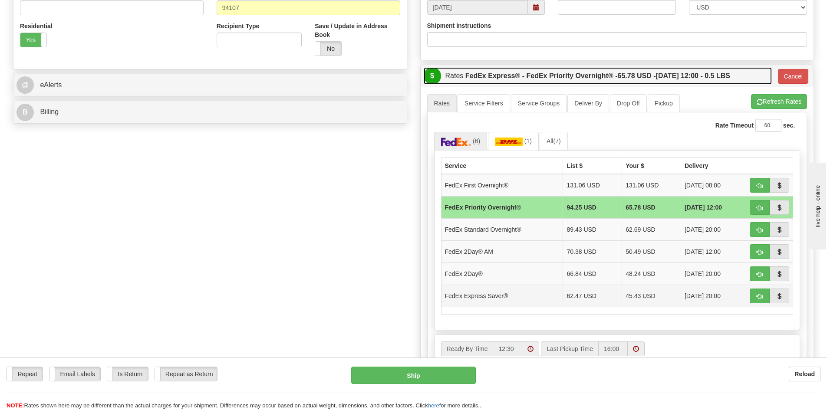
scroll to position [376, 0]
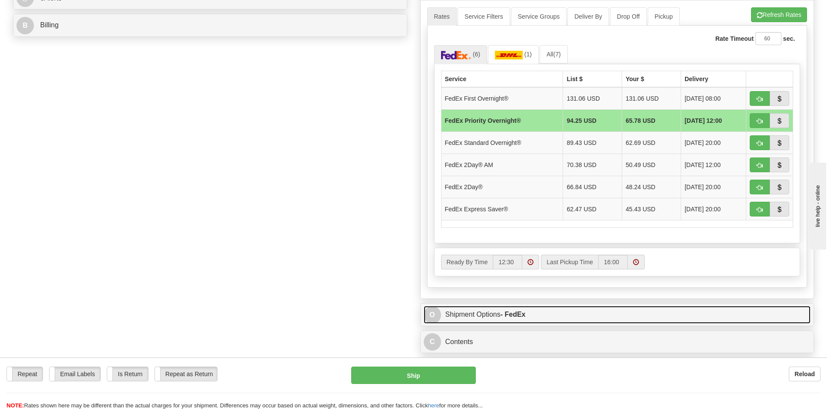
click at [492, 311] on link "O Shipment Options - FedEx" at bounding box center [617, 315] width 387 height 18
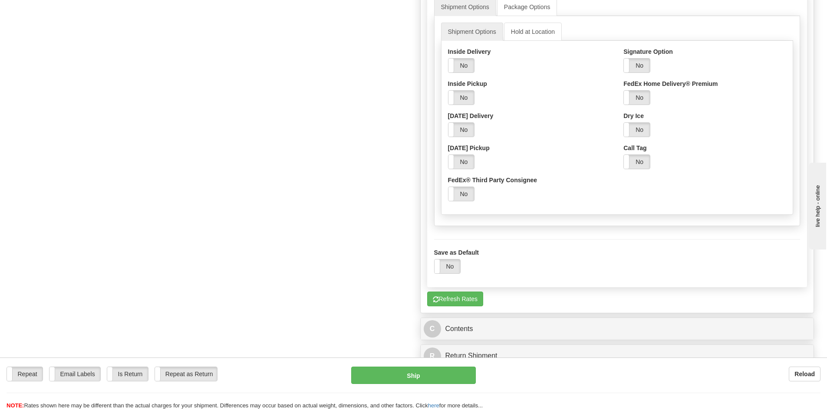
scroll to position [767, 0]
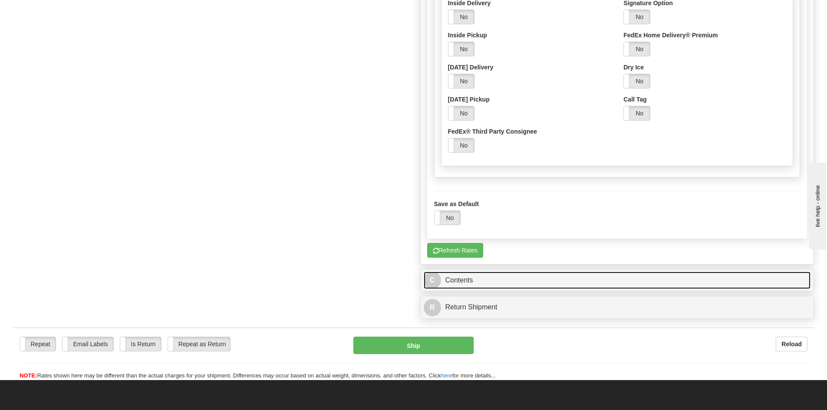
click at [461, 280] on link "C Contents" at bounding box center [617, 281] width 387 height 18
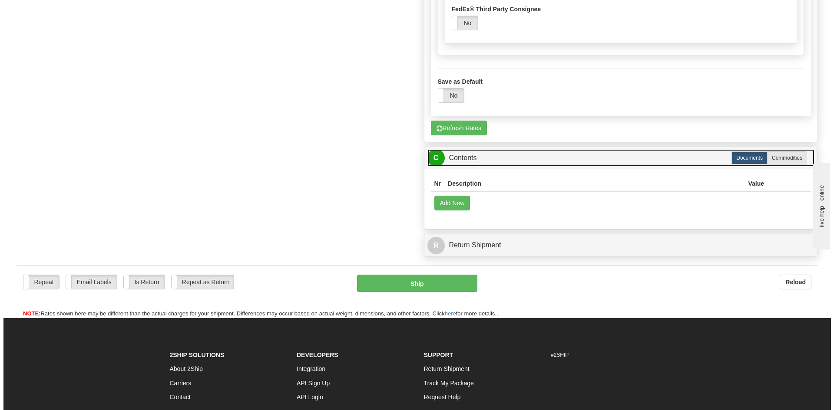
scroll to position [941, 0]
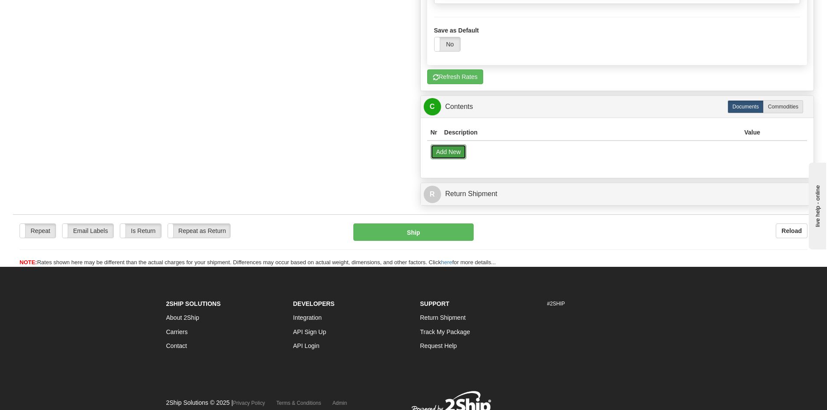
click at [444, 152] on button "Add New" at bounding box center [449, 152] width 36 height 15
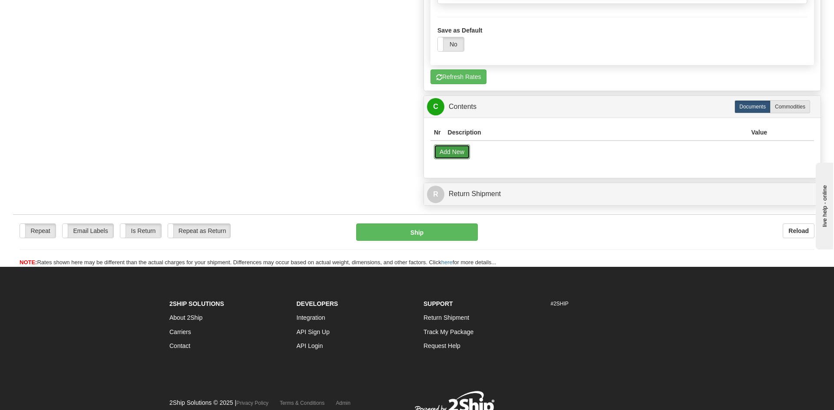
select select "US"
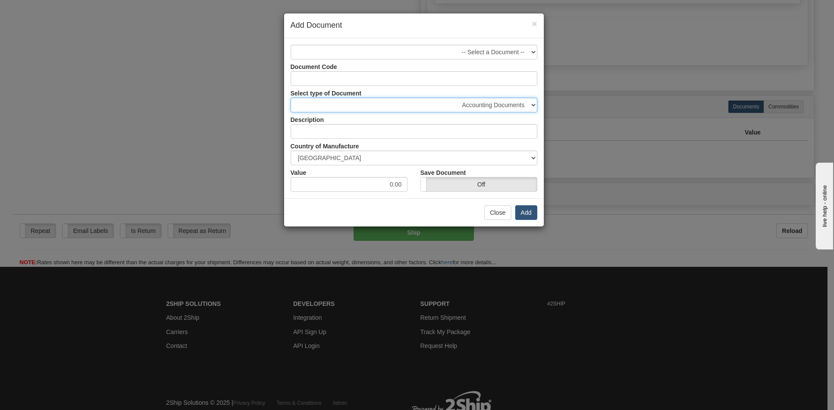
click at [501, 103] on select "Accounting Documents Analysis Reports Applications (Completed) Bank Statements …" at bounding box center [413, 105] width 247 height 15
select select "31"
click at [290, 98] on select "Accounting Documents Analysis Reports Applications (Completed) Bank Statements …" at bounding box center [413, 105] width 247 height 15
type input "Legal Documents"
click at [529, 210] on button "Add" at bounding box center [526, 212] width 22 height 15
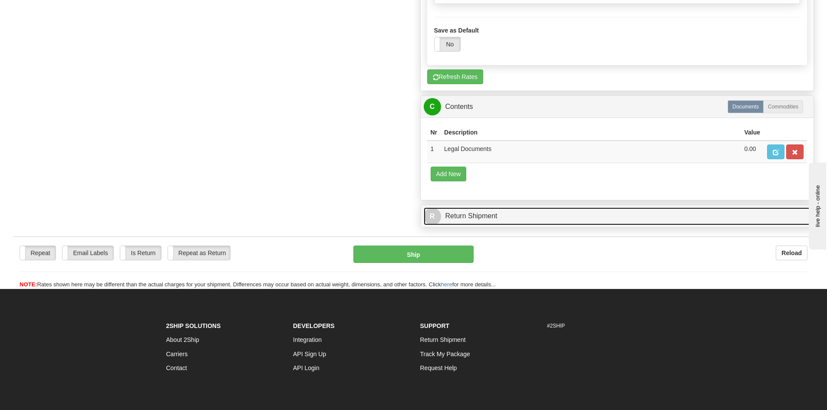
click at [474, 218] on link "R Return Shipment" at bounding box center [617, 217] width 387 height 18
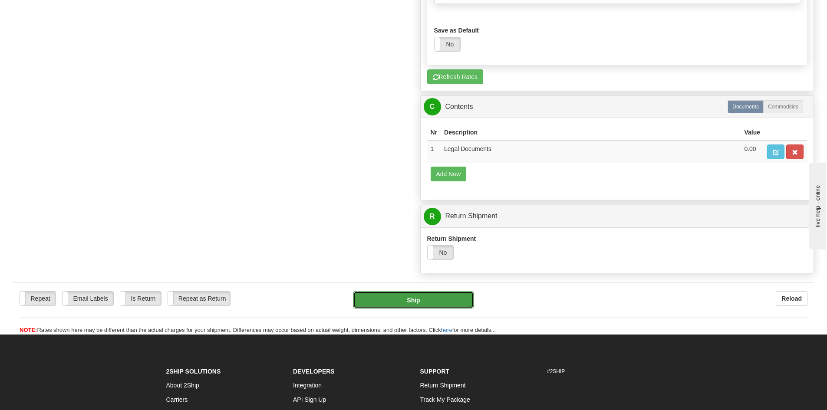
click at [402, 301] on button "Ship" at bounding box center [413, 299] width 120 height 17
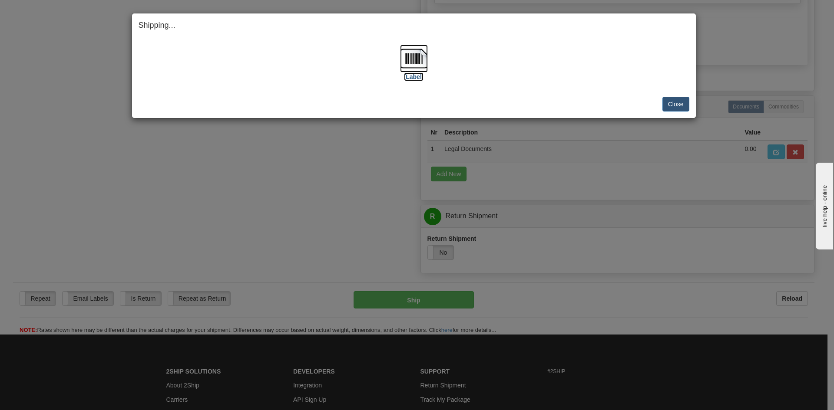
click at [418, 66] on img at bounding box center [414, 59] width 28 height 28
click at [413, 60] on img at bounding box center [414, 59] width 28 height 28
